Goal: Check status: Check status

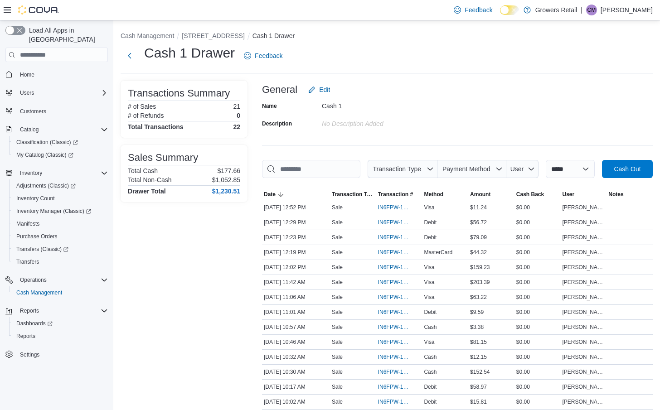
scroll to position [31, 0]
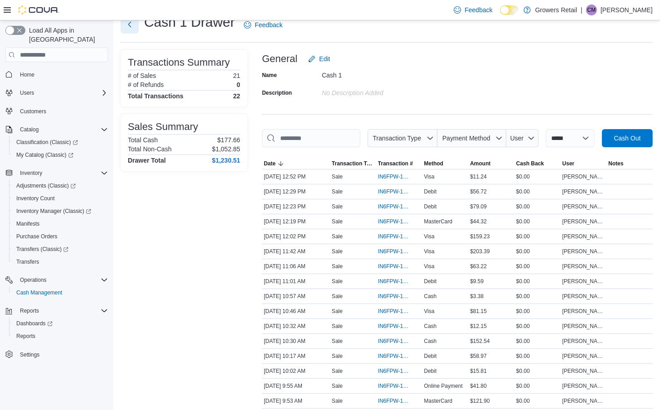
click at [130, 26] on button "Next" at bounding box center [130, 24] width 18 height 18
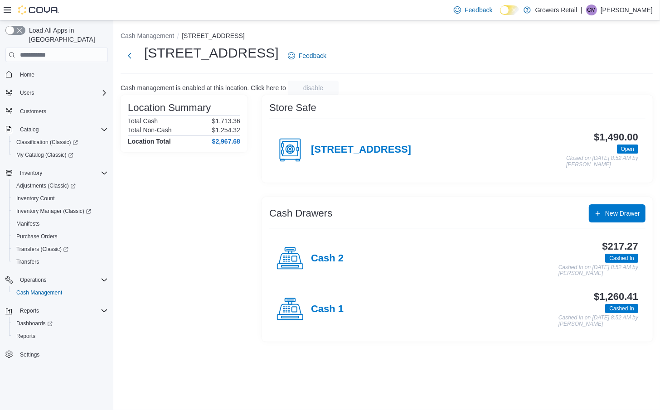
click at [305, 307] on div "Cash 1" at bounding box center [310, 309] width 67 height 27
click at [316, 253] on h4 "Cash 2" at bounding box center [327, 259] width 33 height 12
click at [329, 312] on h4 "Cash 1" at bounding box center [327, 310] width 33 height 12
